Goal: Communication & Community: Answer question/provide support

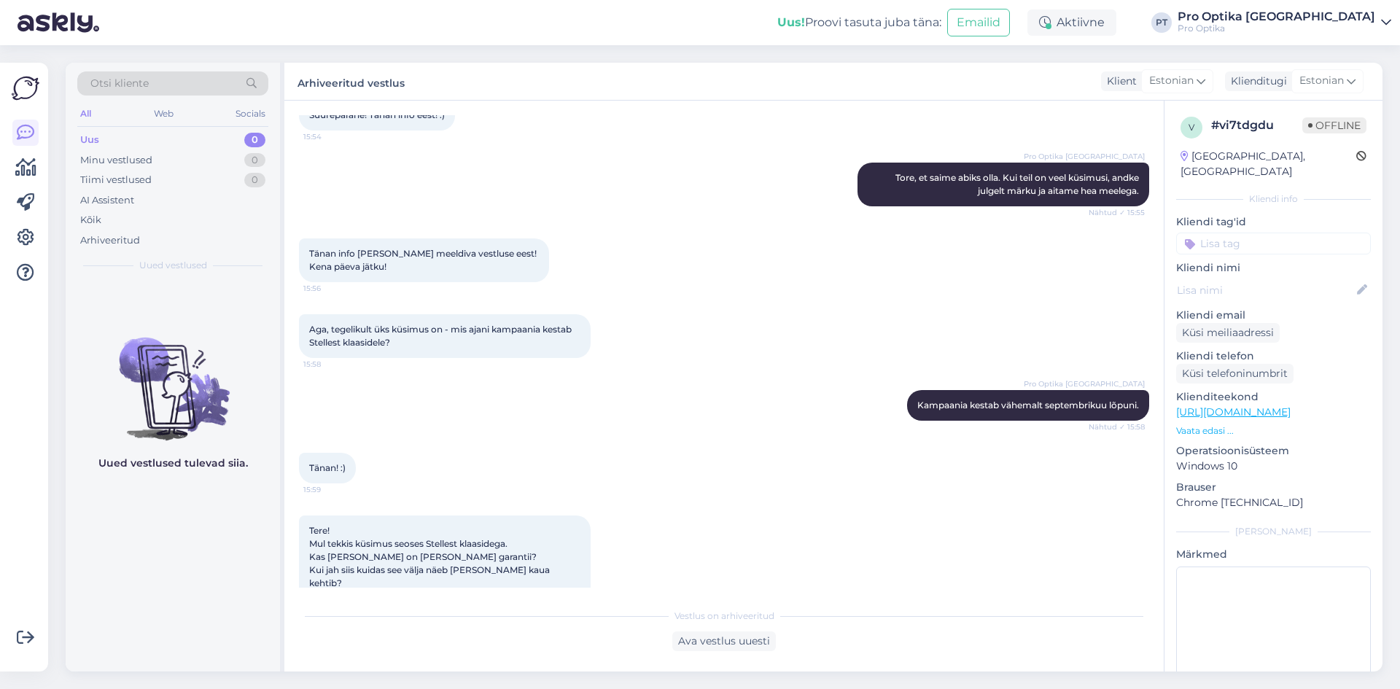
scroll to position [1223, 0]
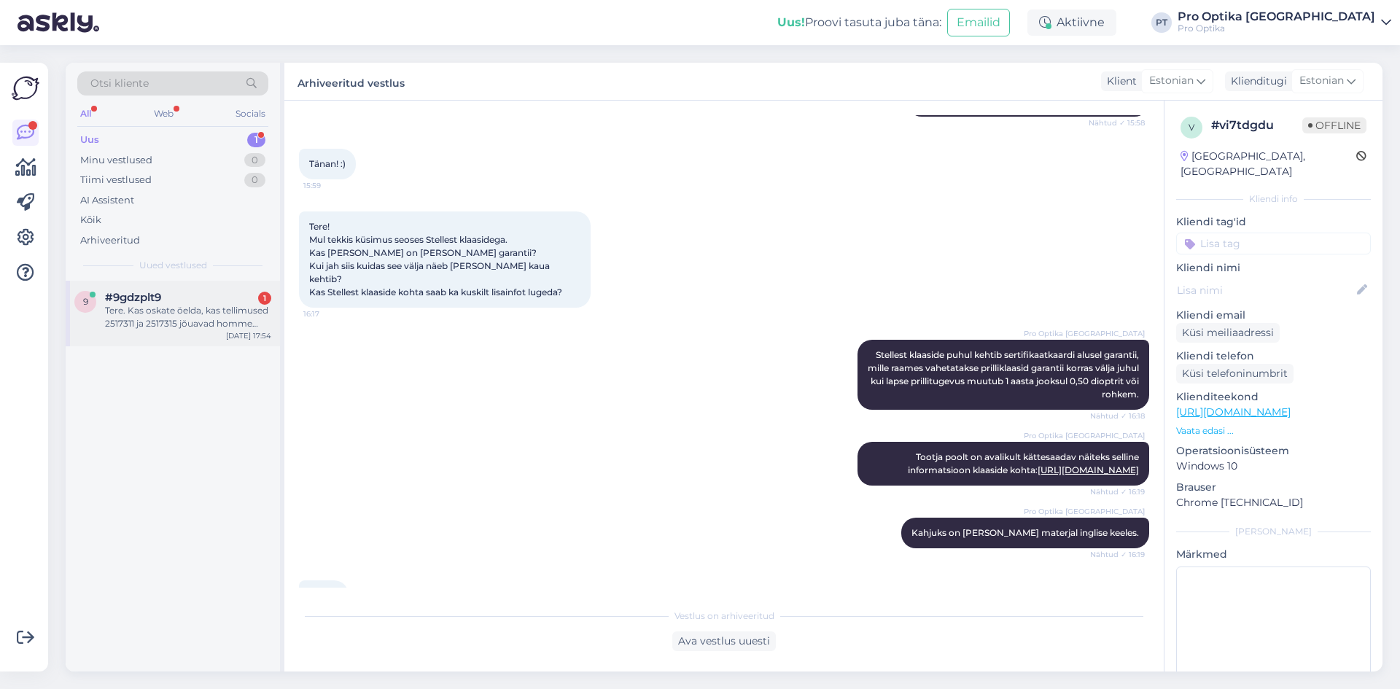
click at [134, 317] on div "Tere. Kas oskate öelda, kas tellimused 2517311 ja 2517315 jõuavad homme Tartu k…" at bounding box center [188, 317] width 166 height 26
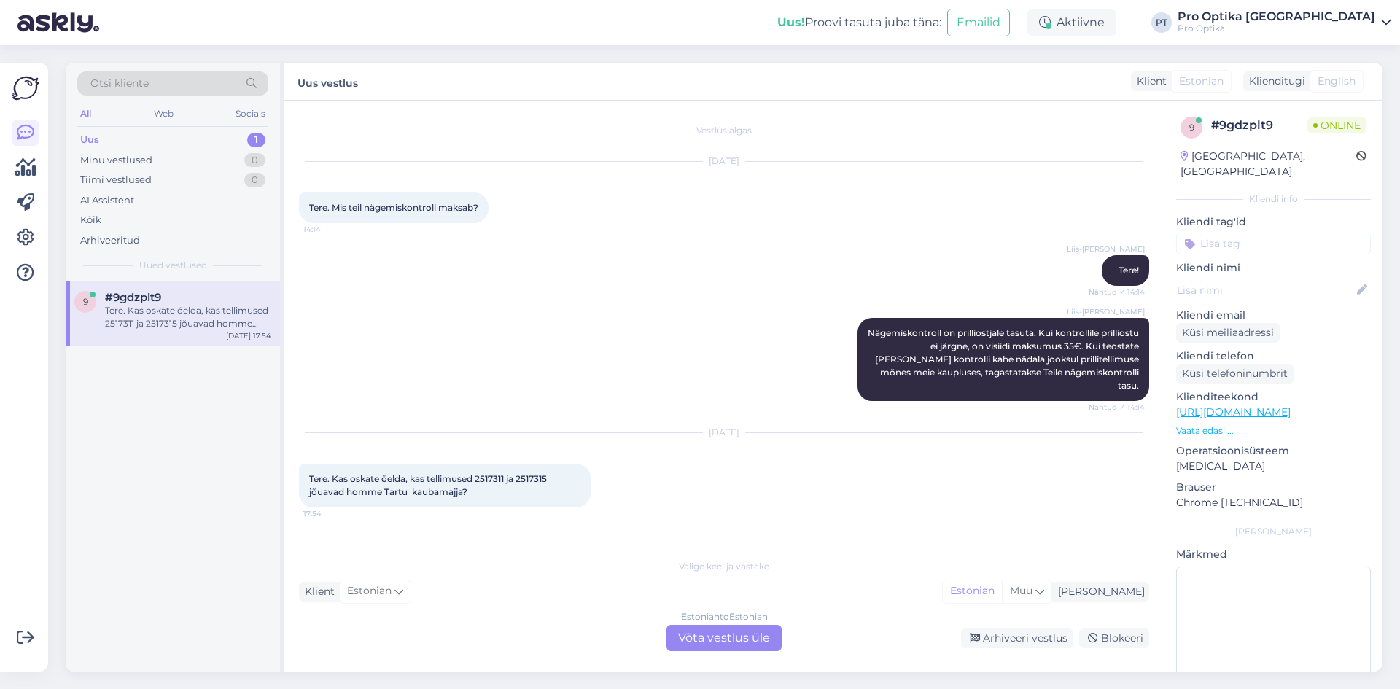
click at [727, 633] on div "Estonian to Estonian Võta vestlus üle" at bounding box center [723, 638] width 115 height 26
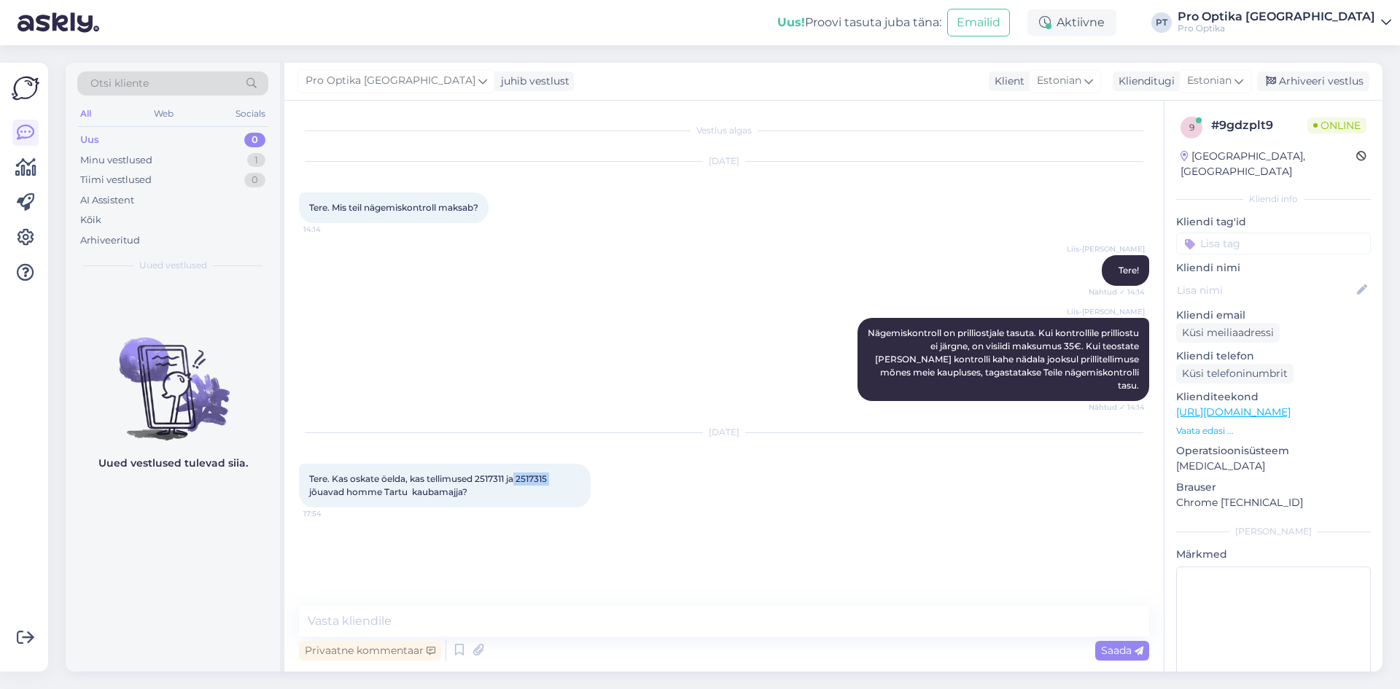
drag, startPoint x: 561, startPoint y: 461, endPoint x: 517, endPoint y: 461, distance: 43.7
click at [517, 464] on div "Tere. Kas oskate öelda, kas tellimused 2517311 ja 2517315 jõuavad homme Tartu k…" at bounding box center [445, 486] width 292 height 44
copy span "2517315"
drag, startPoint x: 507, startPoint y: 461, endPoint x: 479, endPoint y: 462, distance: 28.4
click at [479, 473] on span "Tere. Kas oskate öelda, kas tellimused 2517311 ja 2517315 jõuavad homme Tartu k…" at bounding box center [429, 485] width 240 height 24
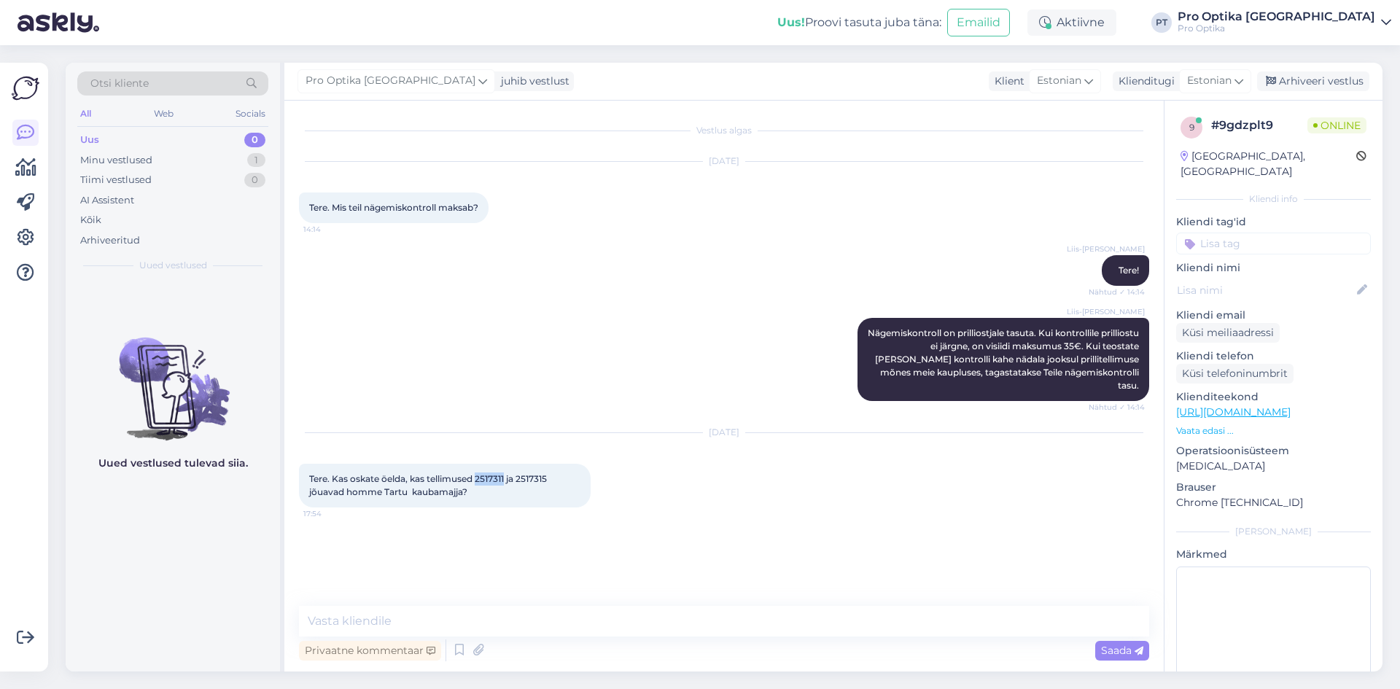
copy span "2517311"
click at [636, 624] on textarea at bounding box center [724, 621] width 850 height 31
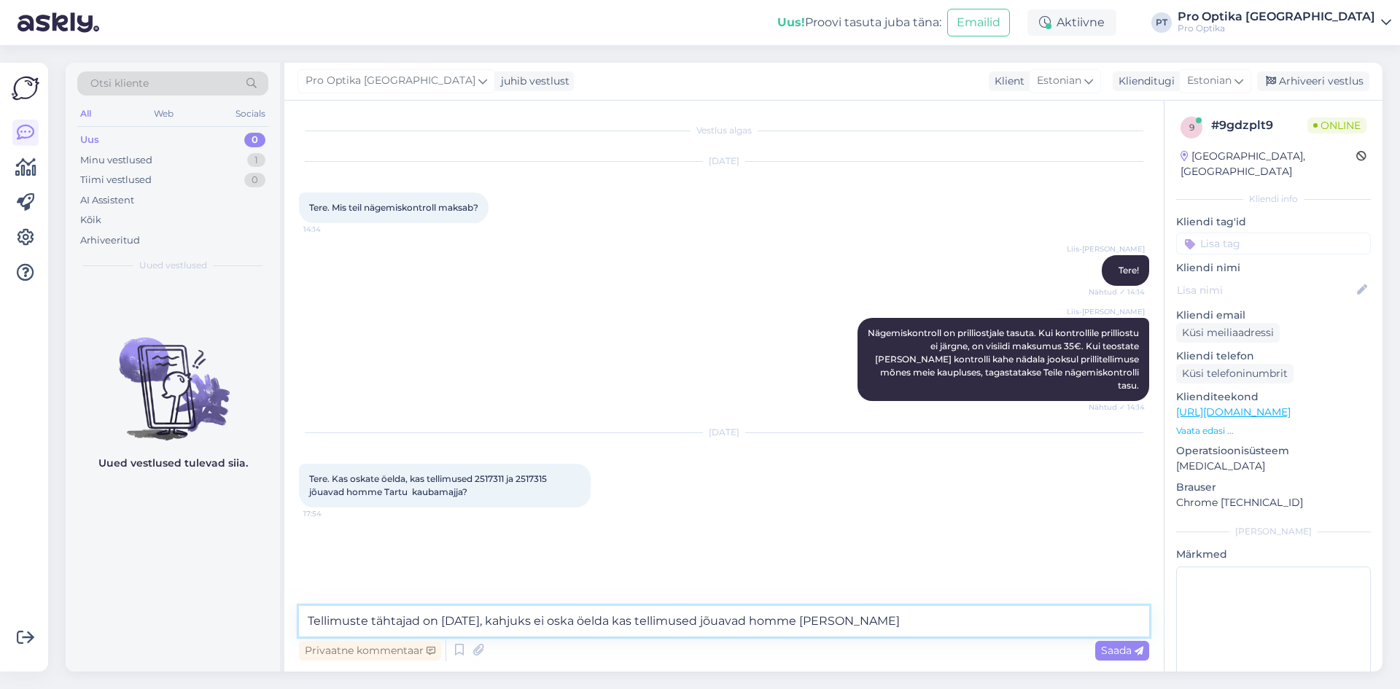
type textarea "Tellimuste tähtajad on [DATE], kahjuks ei oska öelda kas tellimused jõuavad hom…"
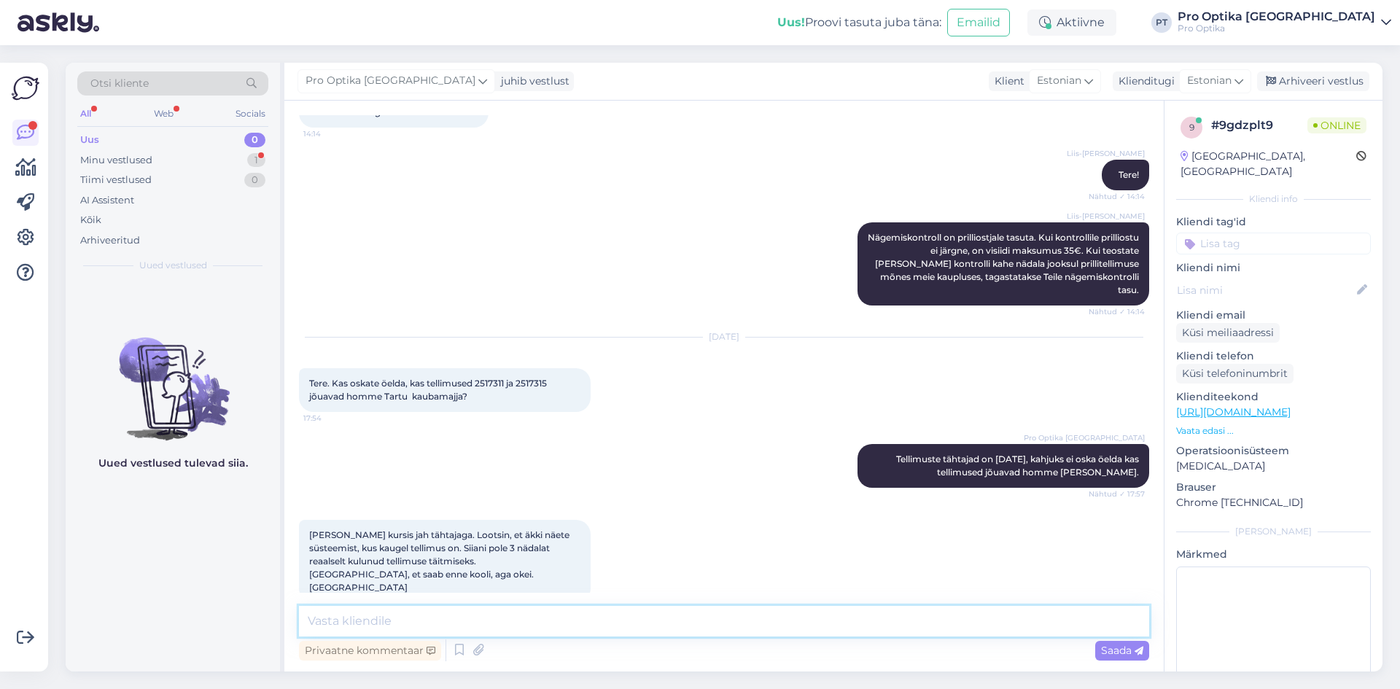
scroll to position [171, 0]
